Goal: Task Accomplishment & Management: Use online tool/utility

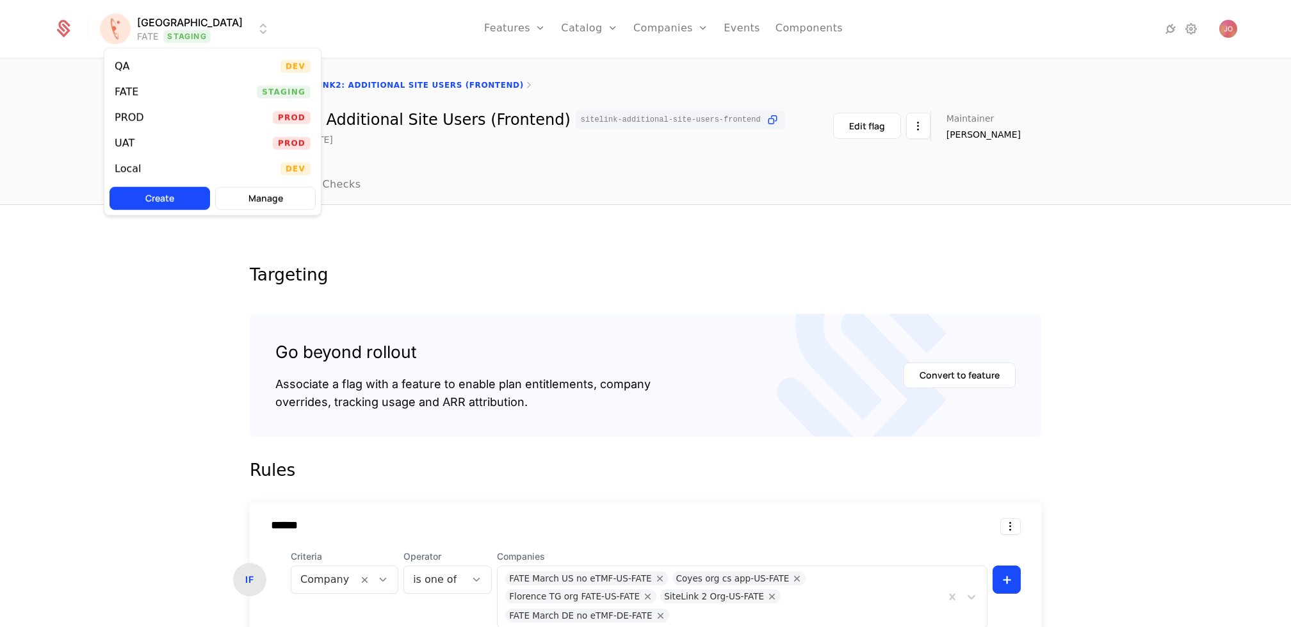
click at [143, 22] on html "[PERSON_NAME] FATE Staging Features Features Flags Catalog Plans Add Ons Credit…" at bounding box center [645, 313] width 1291 height 627
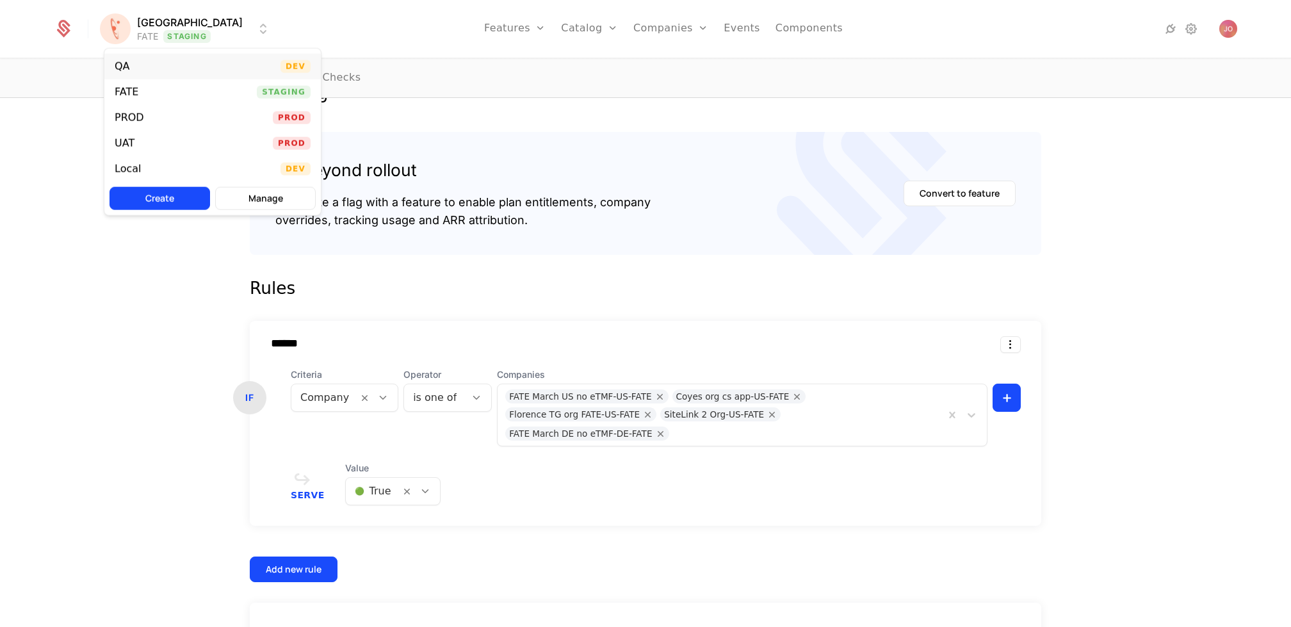
click at [184, 67] on div "QA Dev" at bounding box center [212, 67] width 217 height 26
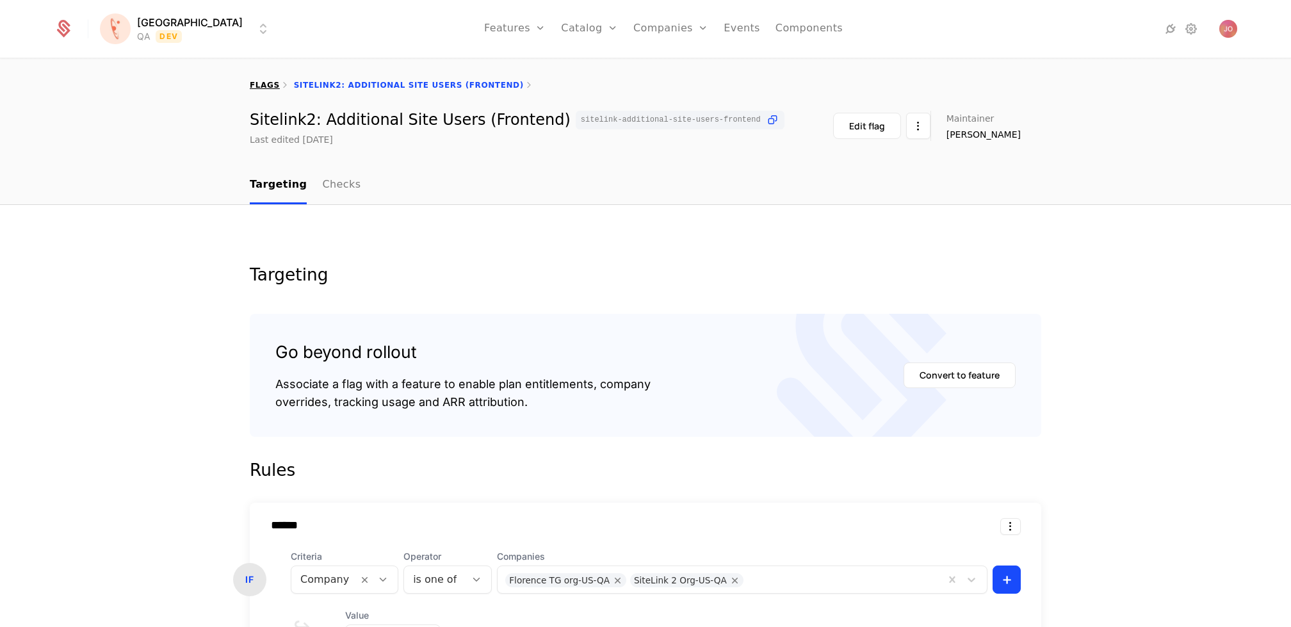
click at [268, 87] on link "flags" at bounding box center [265, 85] width 30 height 9
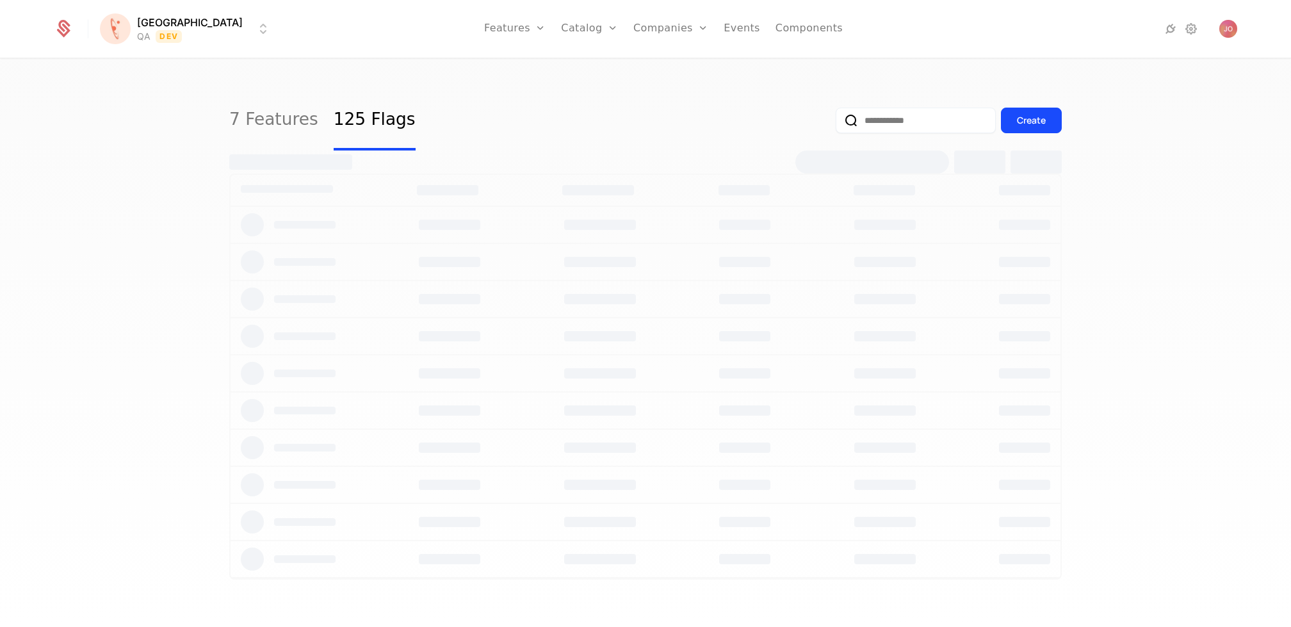
select select "***"
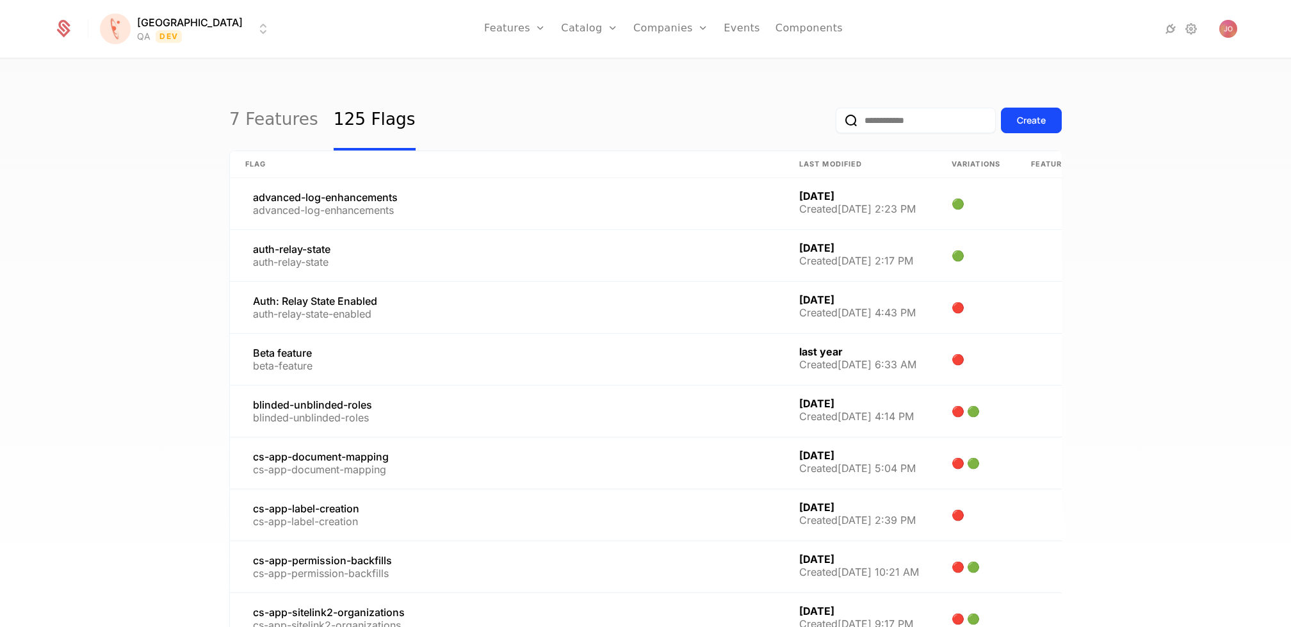
click at [938, 114] on input "email" at bounding box center [916, 121] width 160 height 26
type input "******"
click at [836, 123] on button "submit" at bounding box center [836, 123] width 0 height 0
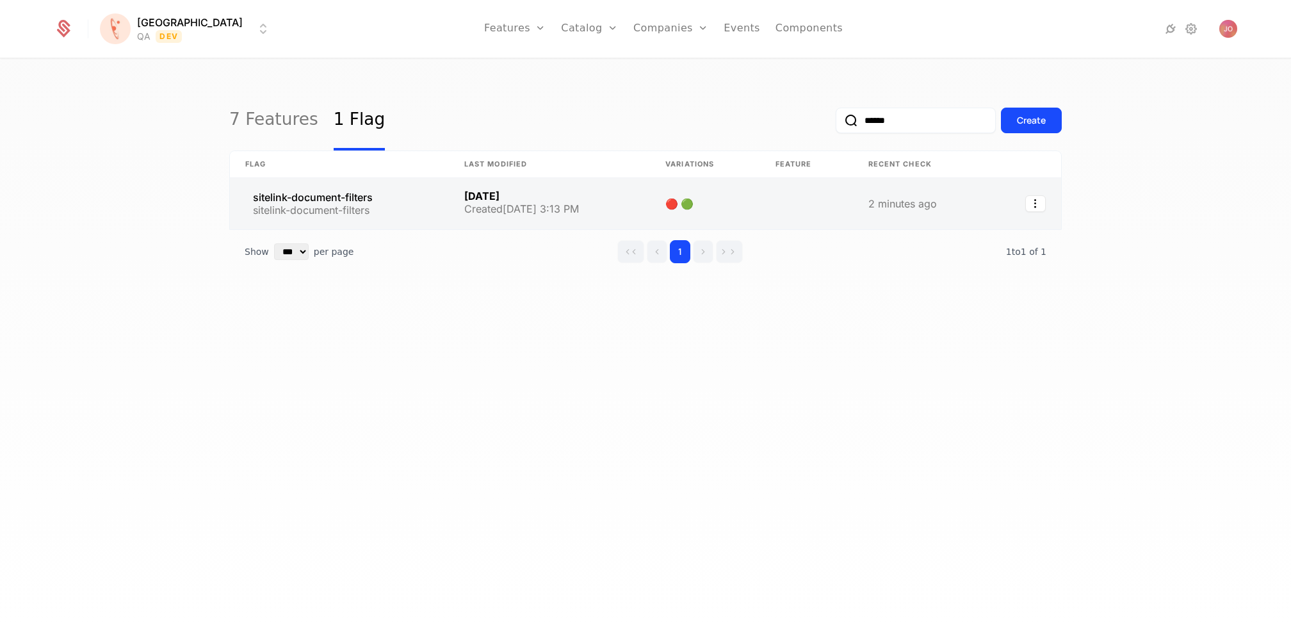
click at [418, 217] on link at bounding box center [339, 203] width 219 height 51
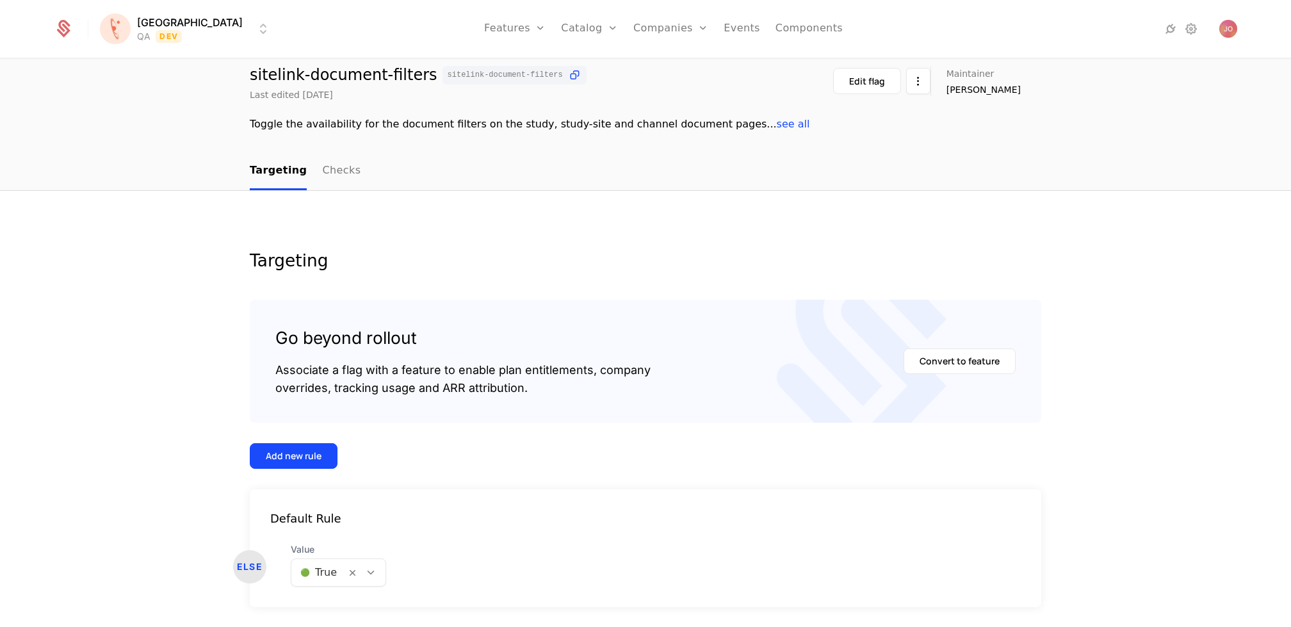
scroll to position [85, 0]
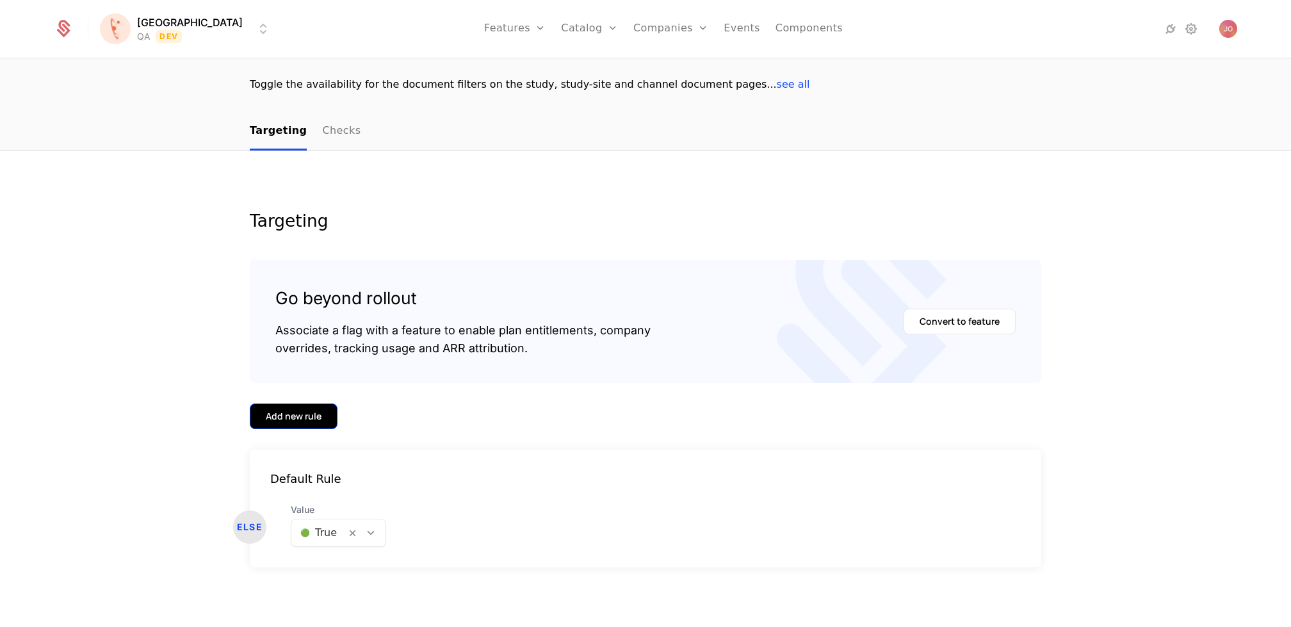
click at [307, 410] on div "Add new rule" at bounding box center [294, 416] width 56 height 13
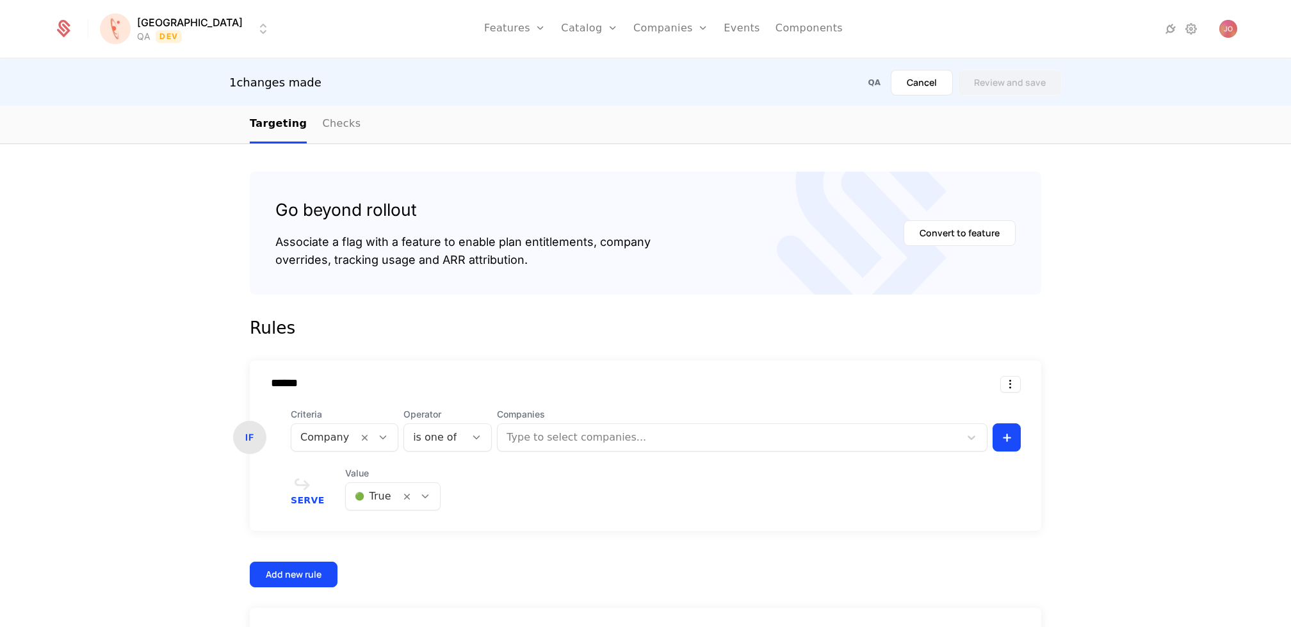
scroll to position [276, 0]
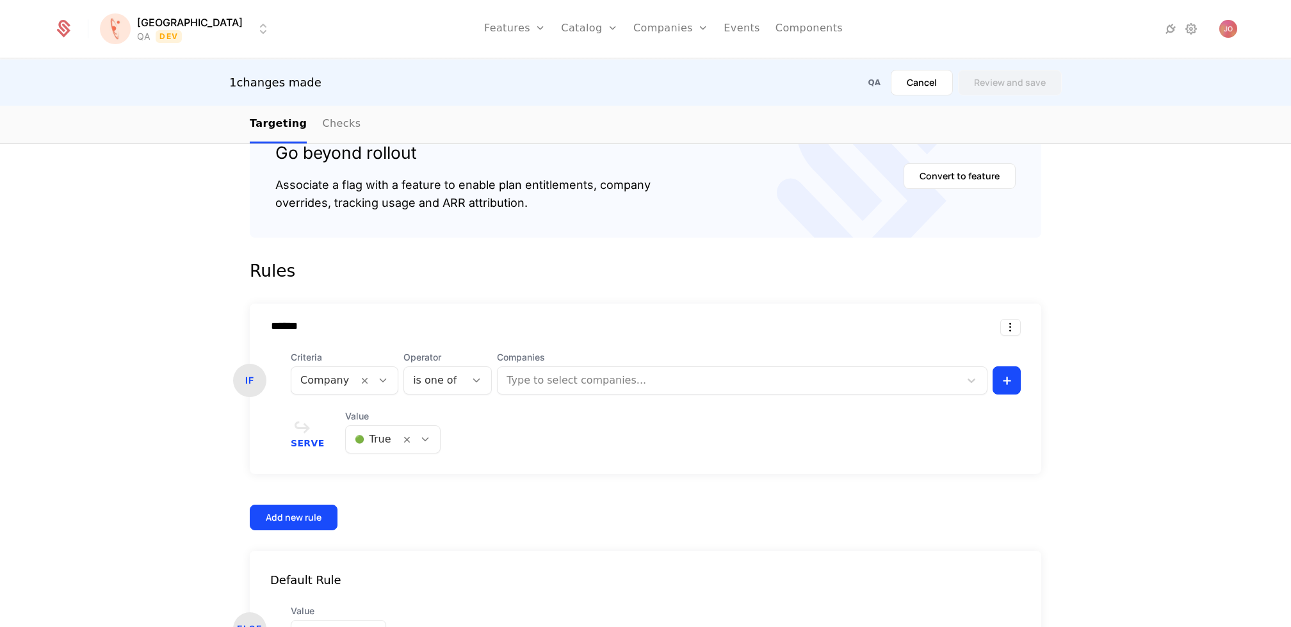
click at [602, 386] on div at bounding box center [730, 381] width 445 height 18
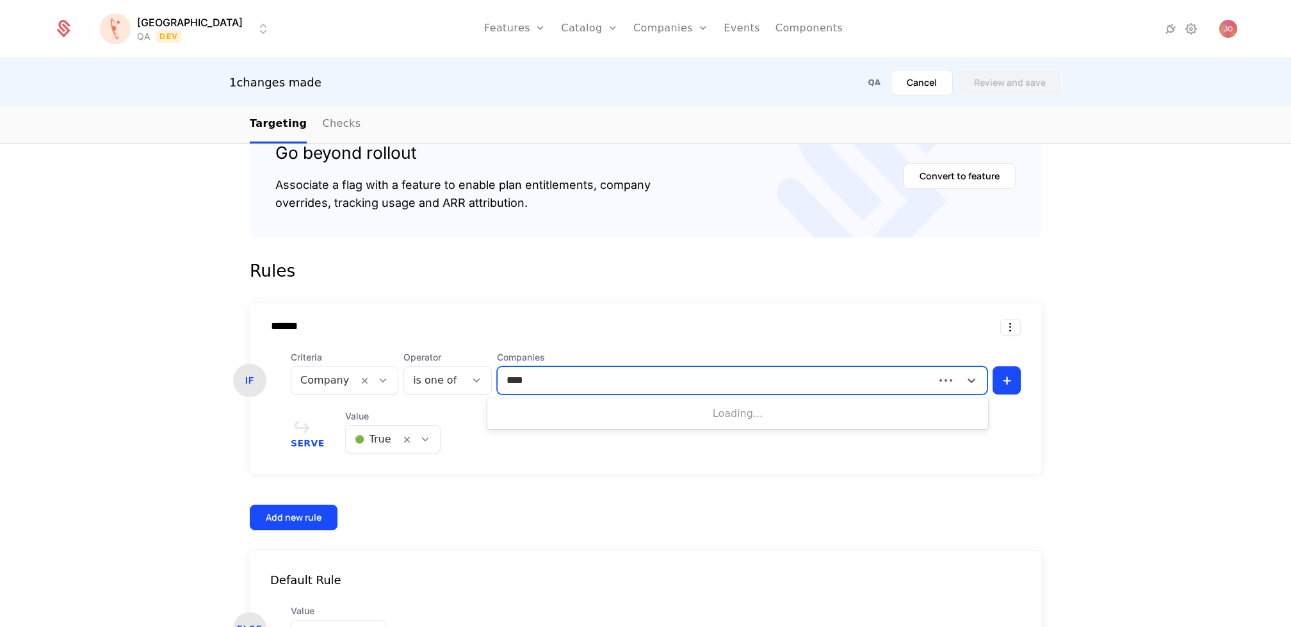
type input "*****"
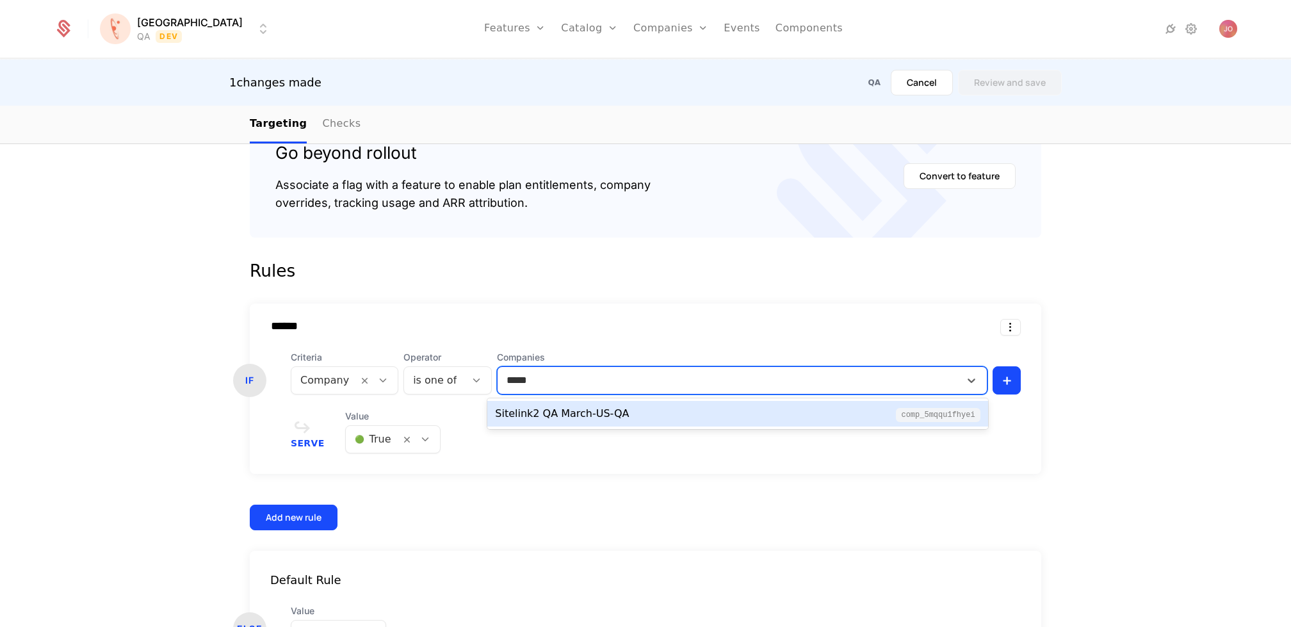
click at [621, 414] on div "Sitelink2 QA March-US-QA comp_5mqqU1fHYei" at bounding box center [737, 413] width 485 height 15
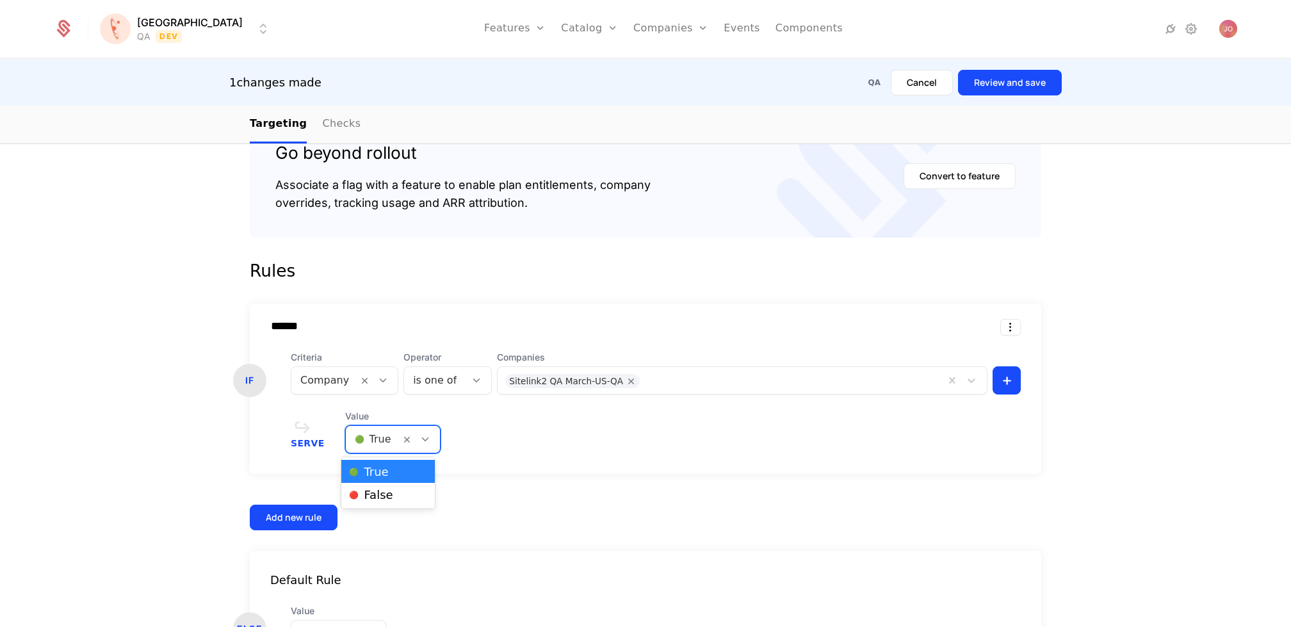
click at [382, 441] on div at bounding box center [373, 439] width 37 height 18
click at [381, 493] on span "🔴 False" at bounding box center [371, 495] width 44 height 12
click at [1013, 76] on button "Review and save" at bounding box center [1010, 83] width 104 height 26
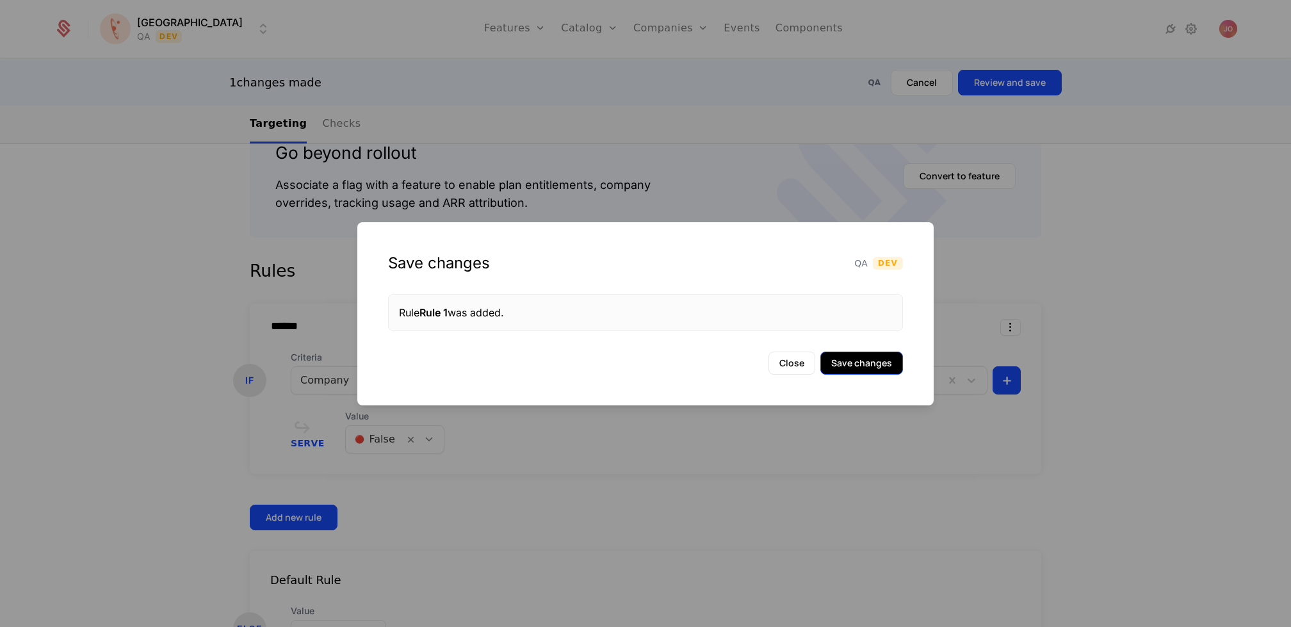
click at [878, 356] on button "Save changes" at bounding box center [862, 363] width 83 height 23
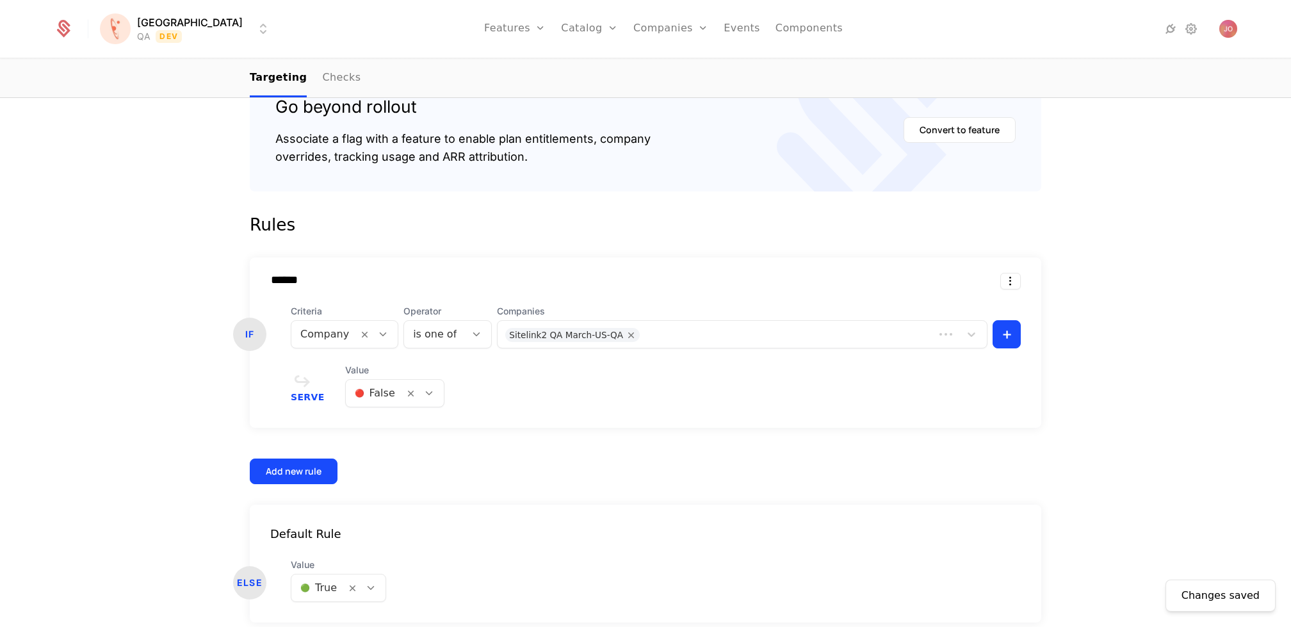
click at [374, 389] on div at bounding box center [375, 393] width 40 height 18
click at [402, 429] on div "🟢 True" at bounding box center [389, 426] width 81 height 13
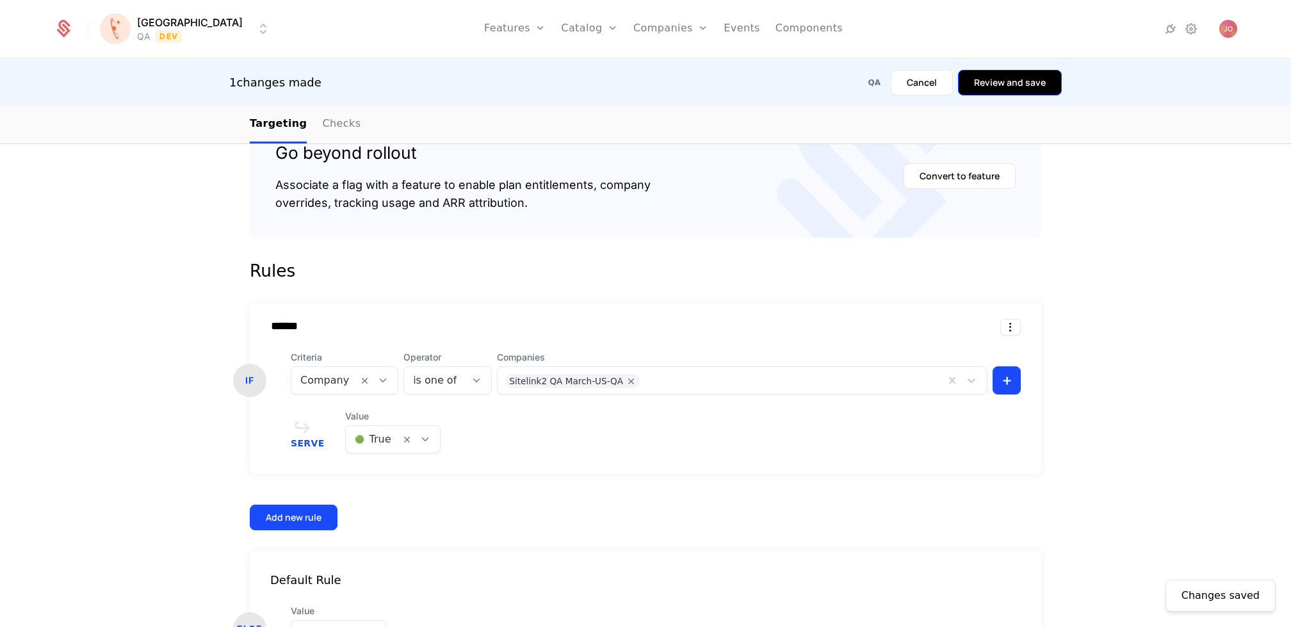
click at [1014, 84] on button "Review and save" at bounding box center [1010, 83] width 104 height 26
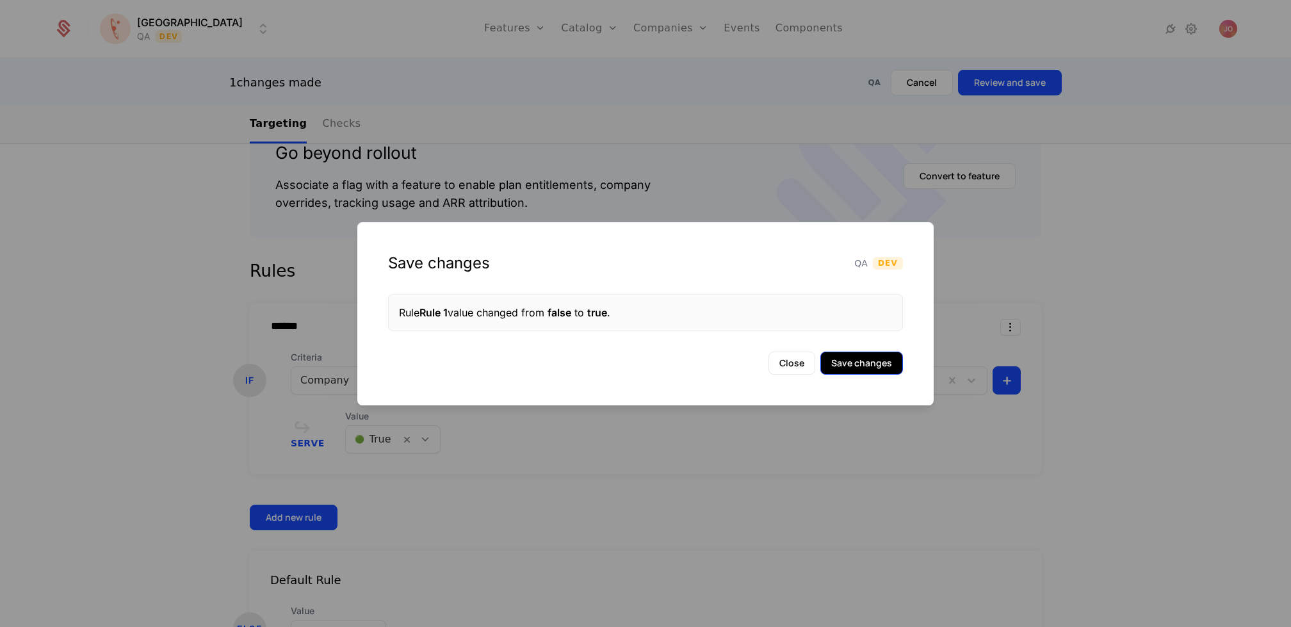
click at [872, 363] on button "Save changes" at bounding box center [862, 363] width 83 height 23
